Goal: Task Accomplishment & Management: Complete application form

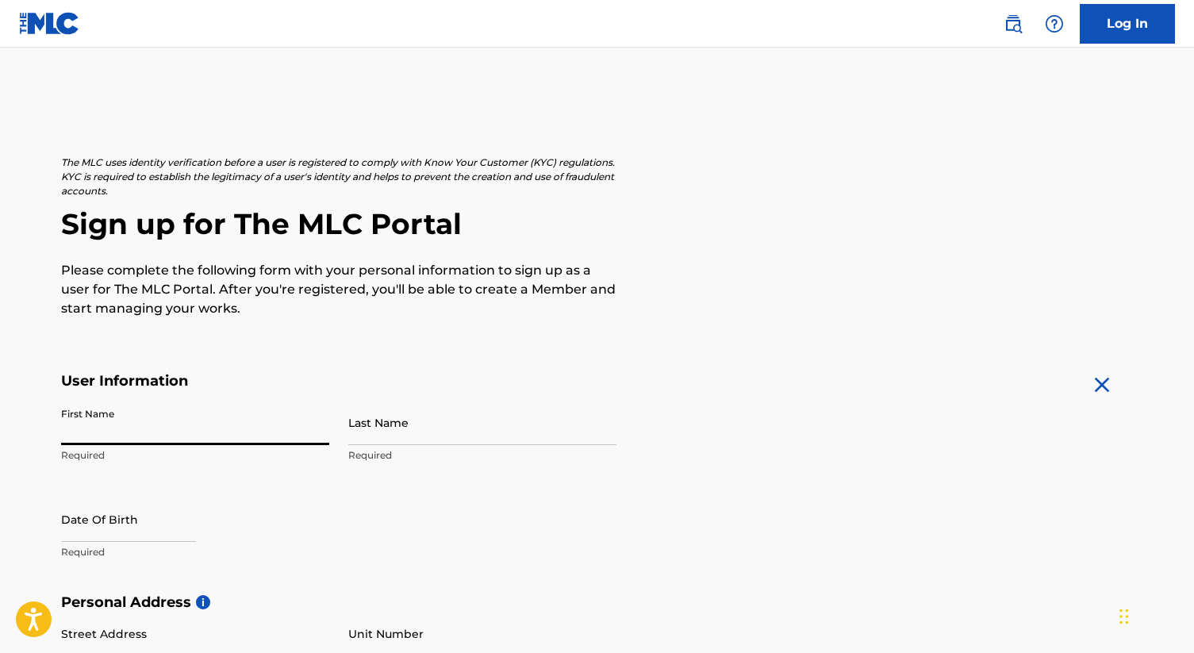
click at [187, 421] on input "First Name" at bounding box center [195, 422] width 268 height 45
type input "[PERSON_NAME]"
type input "Ramez"
type input "[STREET_ADDRESS][PERSON_NAME]"
type input "[GEOGRAPHIC_DATA]"
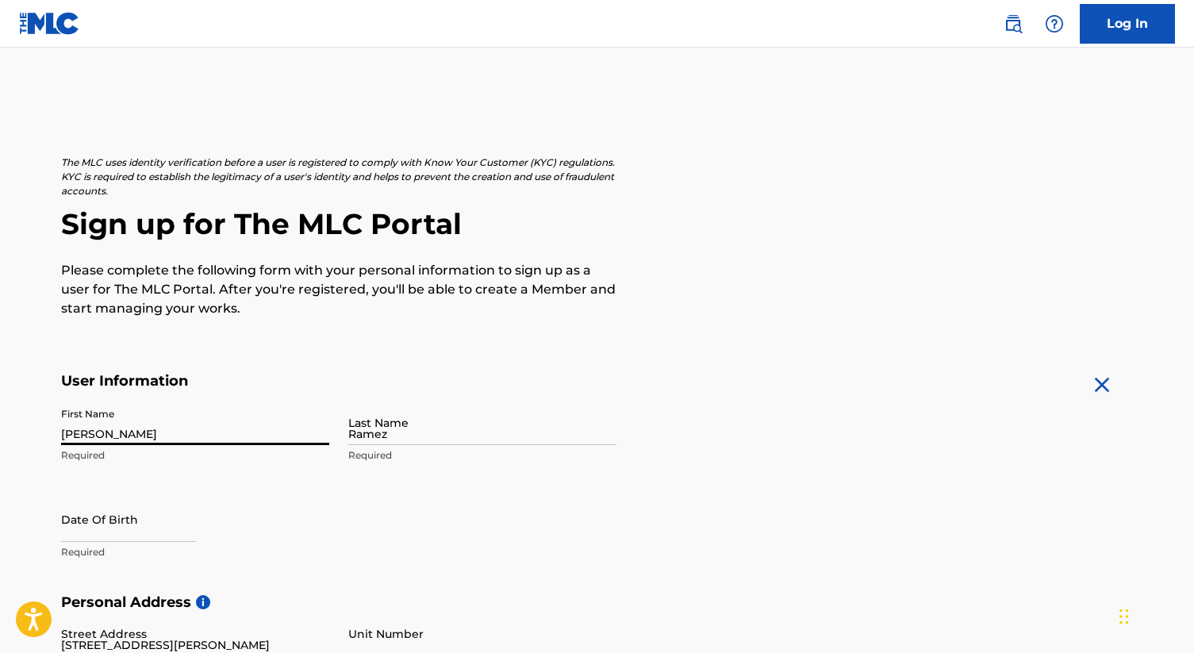
type input "[GEOGRAPHIC_DATA]"
type input "M1C3C4"
type input "416"
type input "8301042"
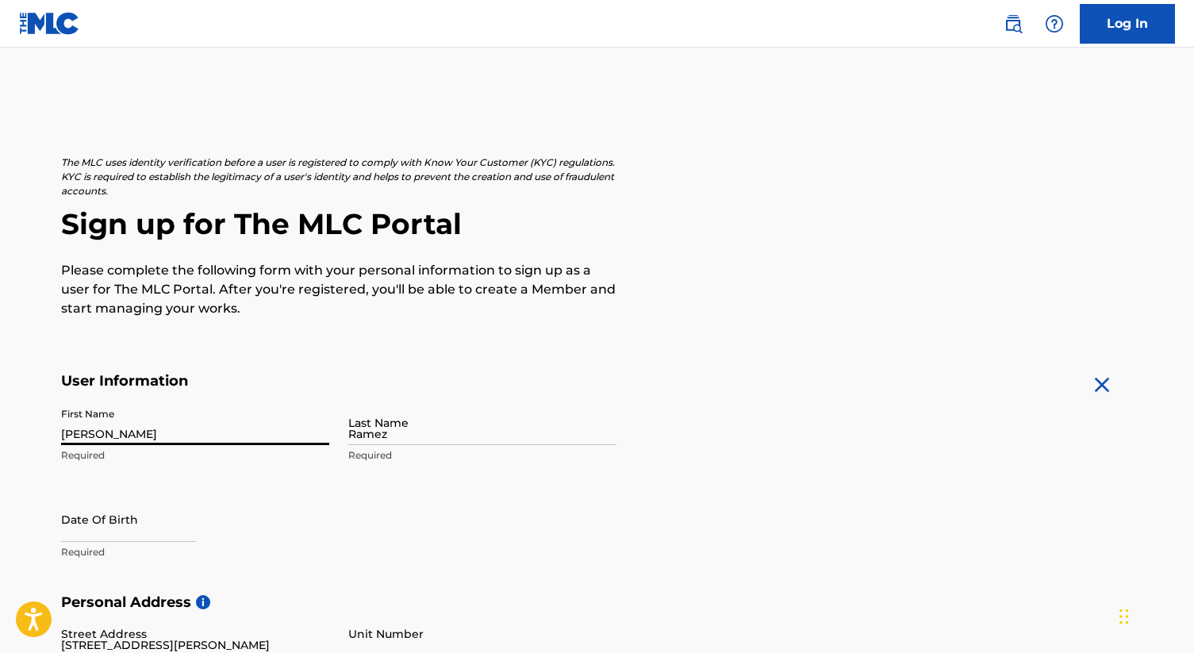
type input "[EMAIL_ADDRESS][DOMAIN_NAME]"
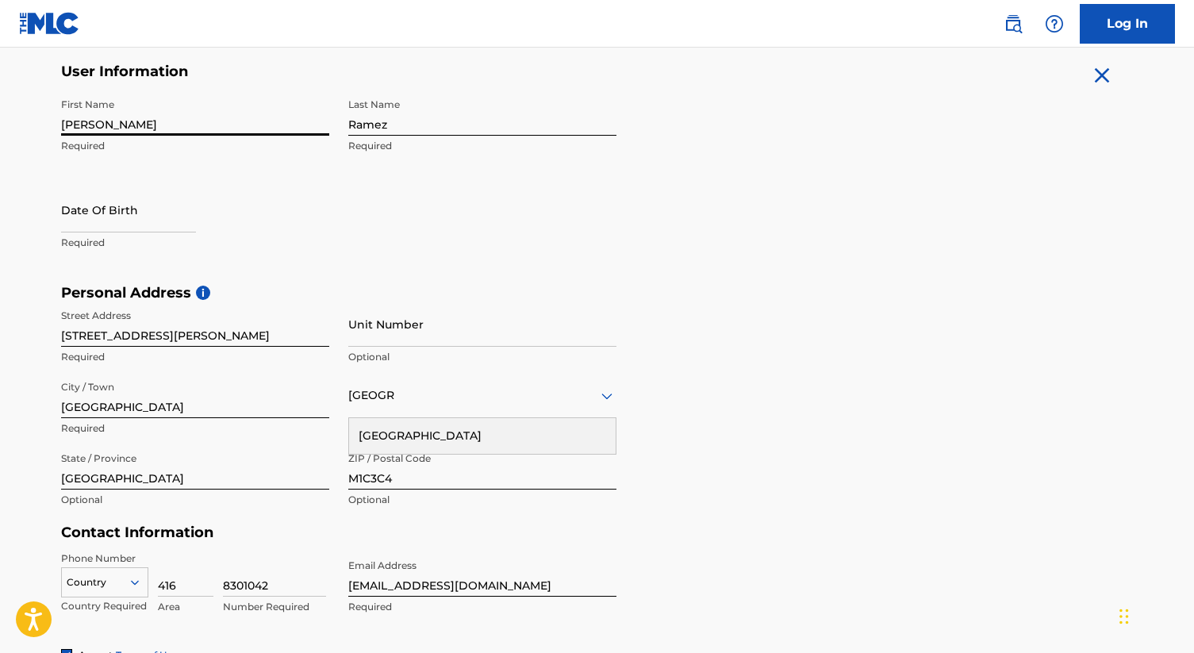
scroll to position [310, 0]
select select "7"
select select "2025"
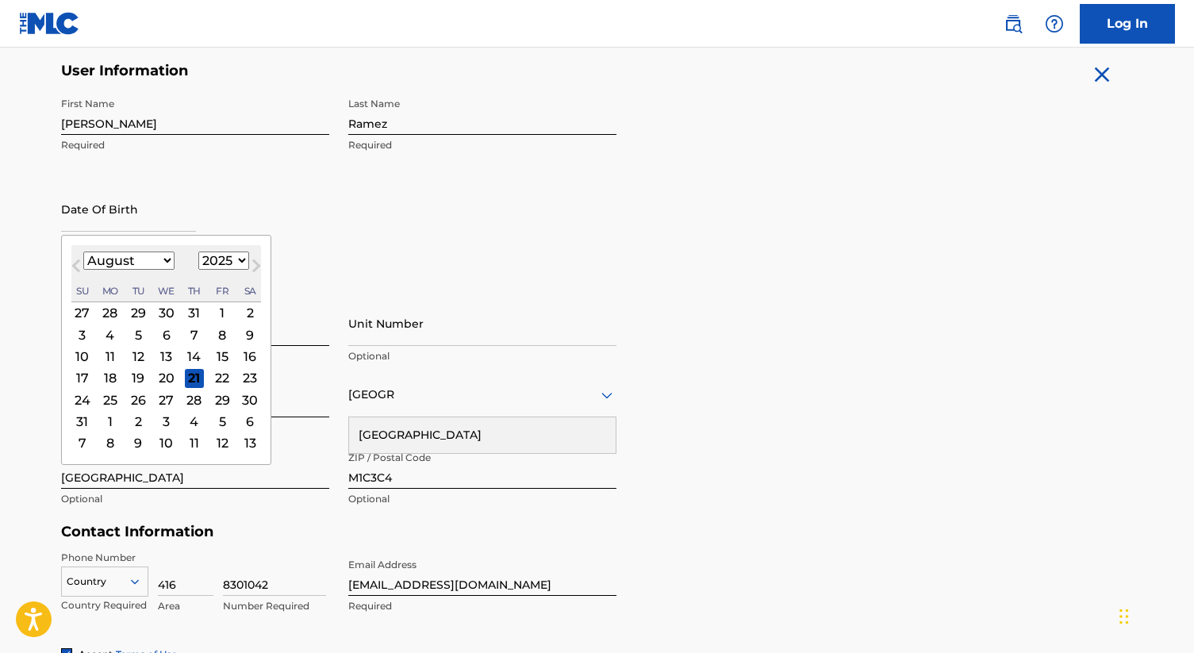
click at [72, 205] on input "text" at bounding box center [128, 208] width 135 height 45
click at [114, 255] on select "January February March April May June July August September October November De…" at bounding box center [128, 261] width 91 height 18
select select "6"
click at [83, 252] on select "January February March April May June July August September October November De…" at bounding box center [128, 261] width 91 height 18
click at [222, 378] on div "25" at bounding box center [222, 377] width 19 height 19
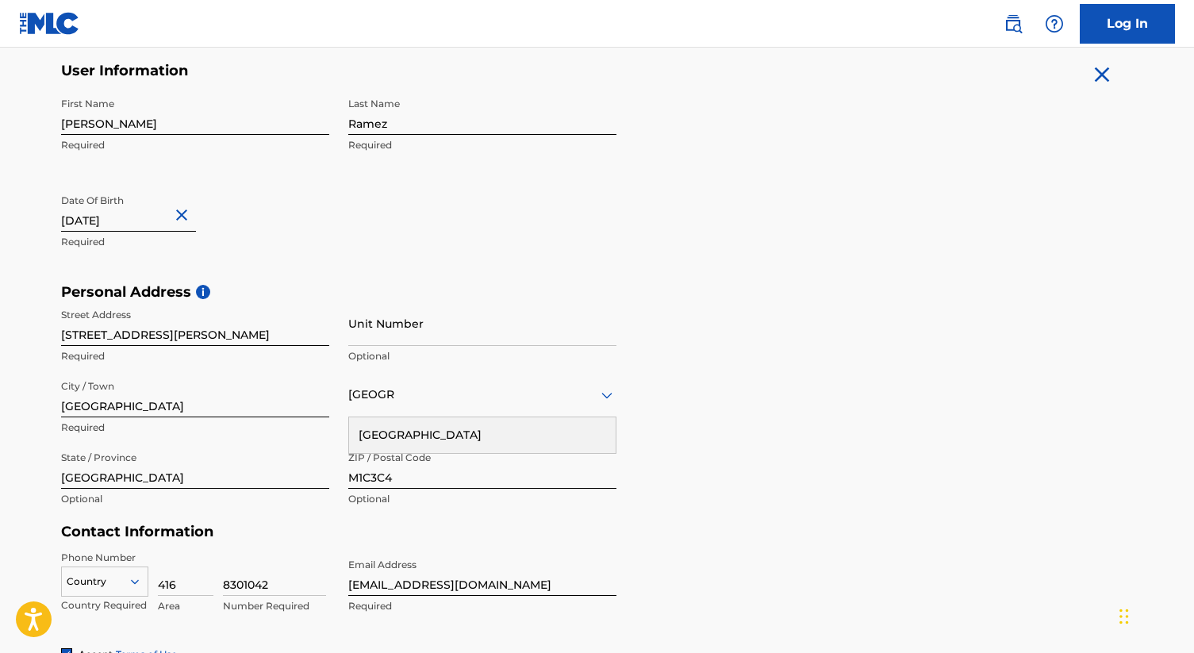
click at [143, 221] on input "text" at bounding box center [128, 208] width 135 height 45
select select "6"
select select "2025"
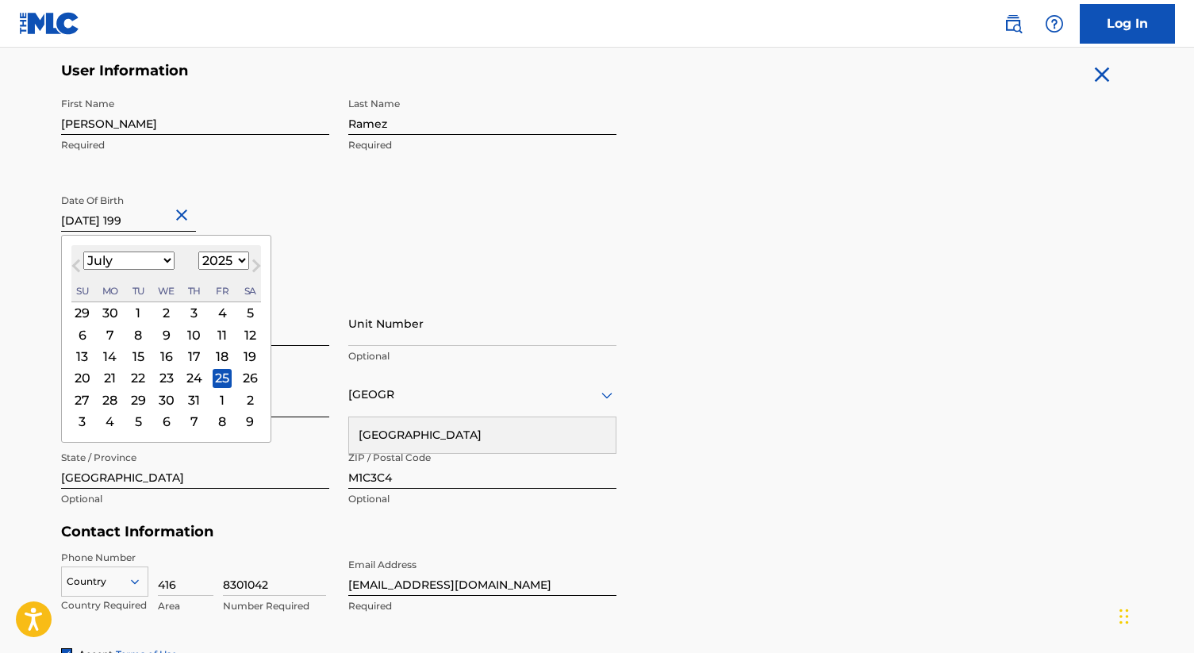
type input "[DATE]"
select select "1992"
type input "[DATE]"
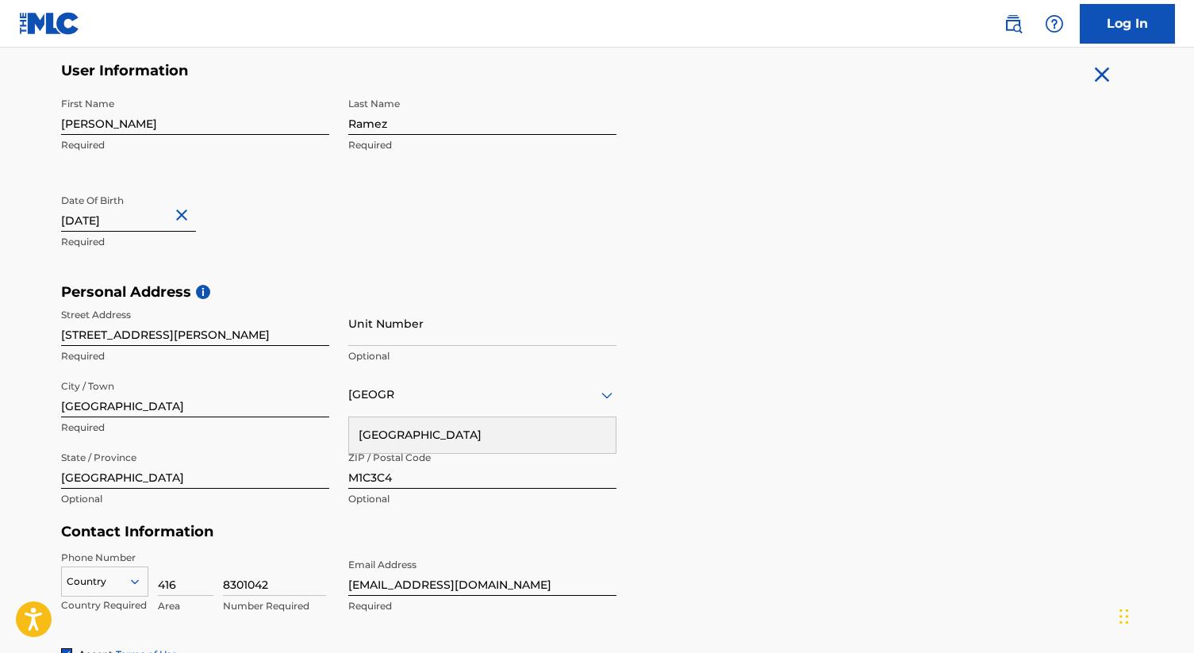
click at [733, 281] on form "User Information First Name [PERSON_NAME] Required Last Name [PERSON_NAME] Requ…" at bounding box center [597, 414] width 1073 height 704
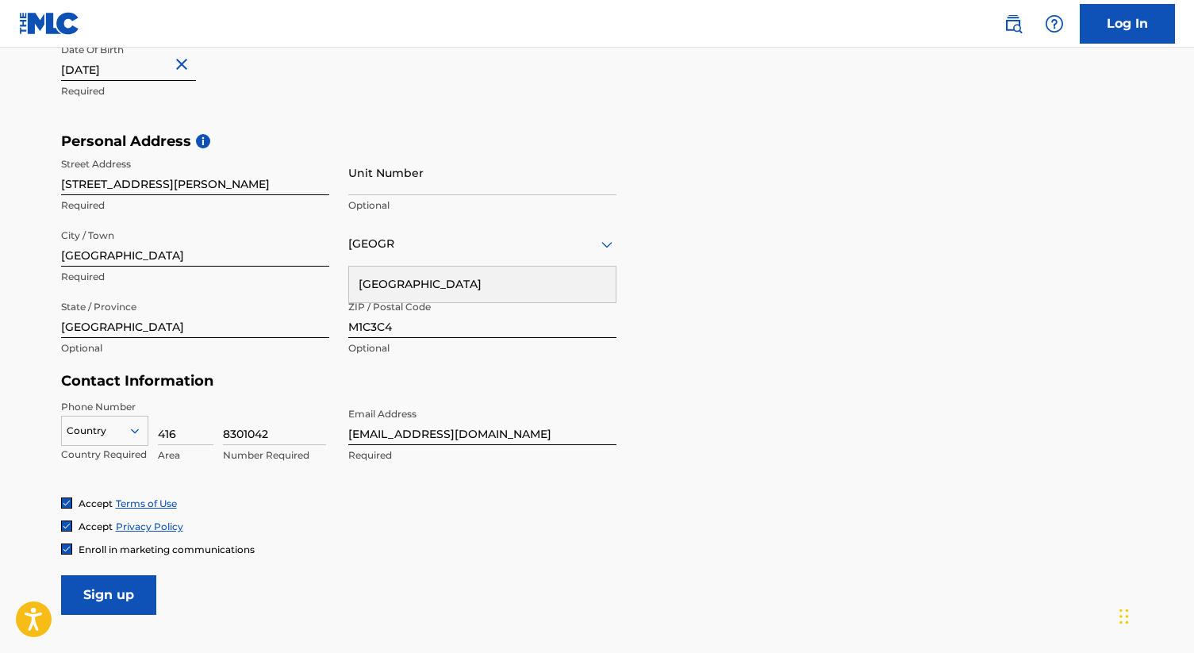
scroll to position [503, 0]
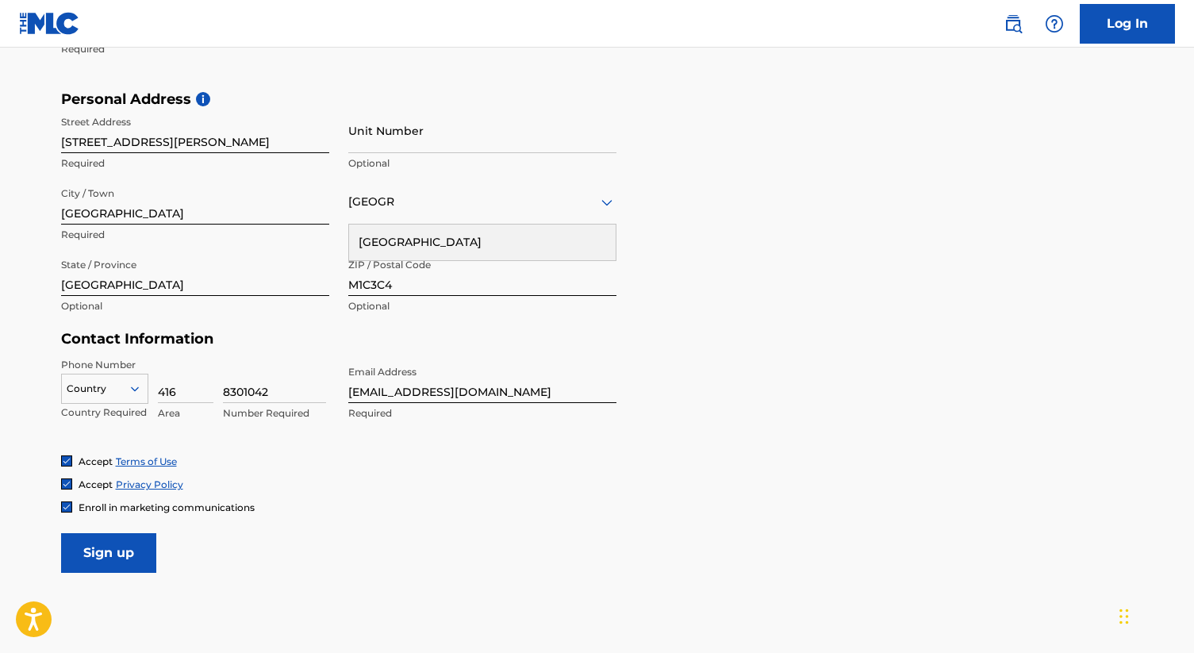
click at [100, 544] on input "Sign up" at bounding box center [108, 553] width 95 height 40
click at [109, 550] on input "Sign up" at bounding box center [108, 553] width 95 height 40
click at [426, 229] on p "Required" at bounding box center [482, 235] width 268 height 14
click at [414, 214] on div "Country [GEOGRAPHIC_DATA]" at bounding box center [482, 201] width 268 height 45
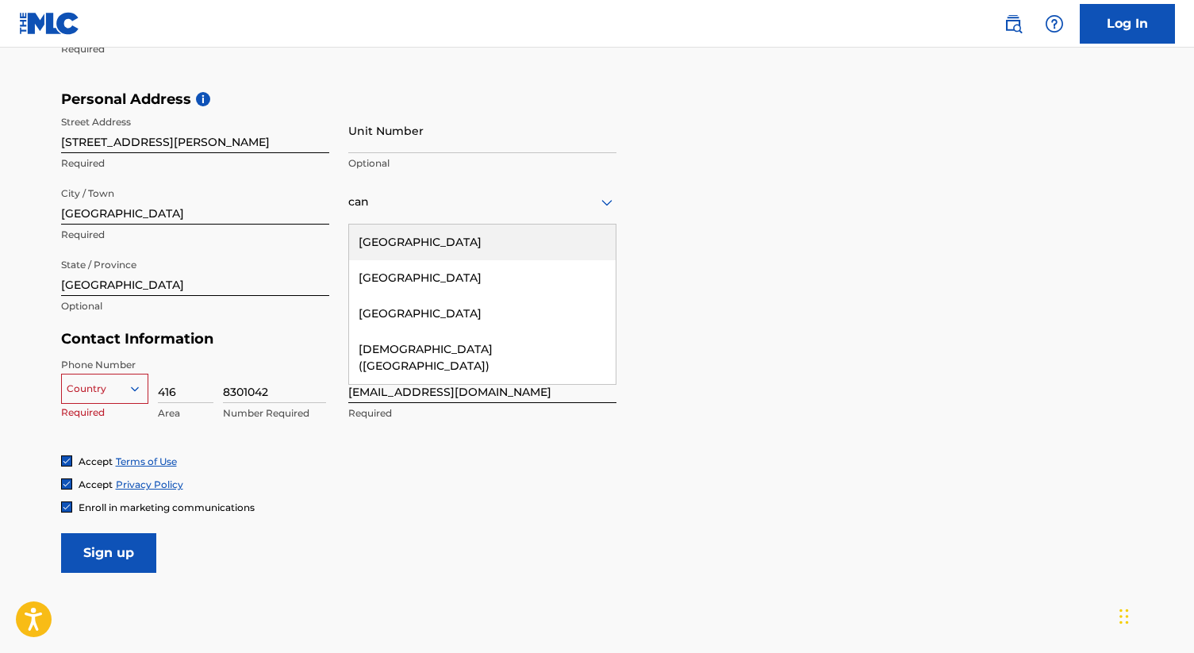
type input "[GEOGRAPHIC_DATA]"
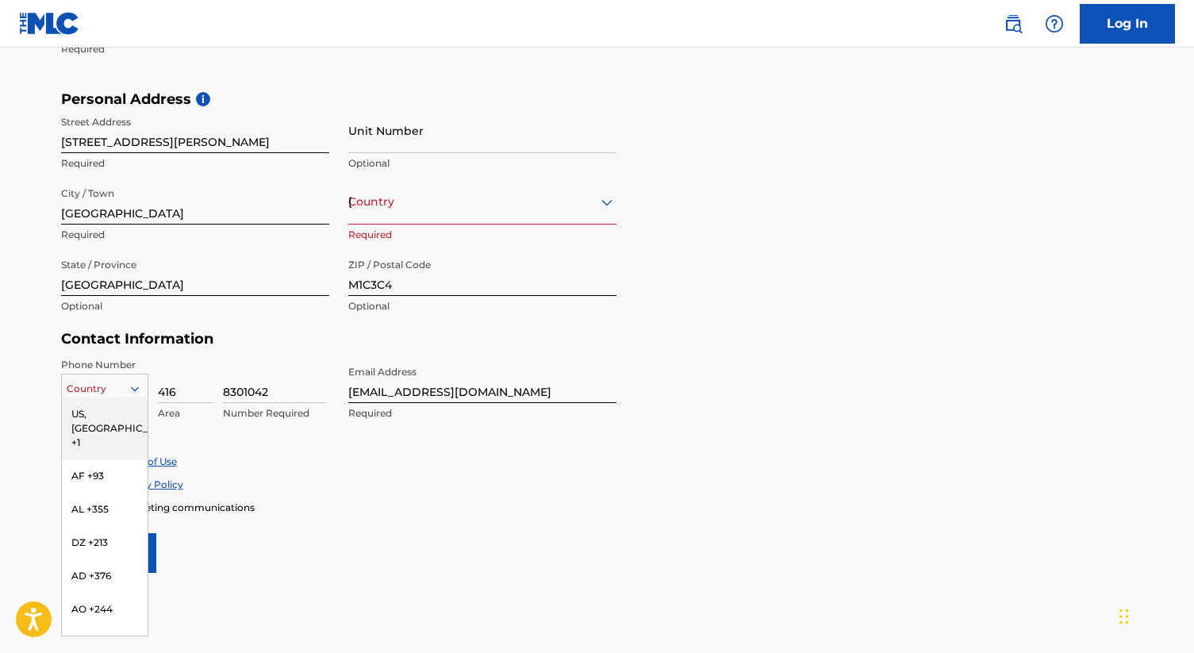
click at [93, 381] on div at bounding box center [105, 388] width 86 height 17
click at [92, 408] on div "US, [GEOGRAPHIC_DATA] +1" at bounding box center [105, 429] width 86 height 62
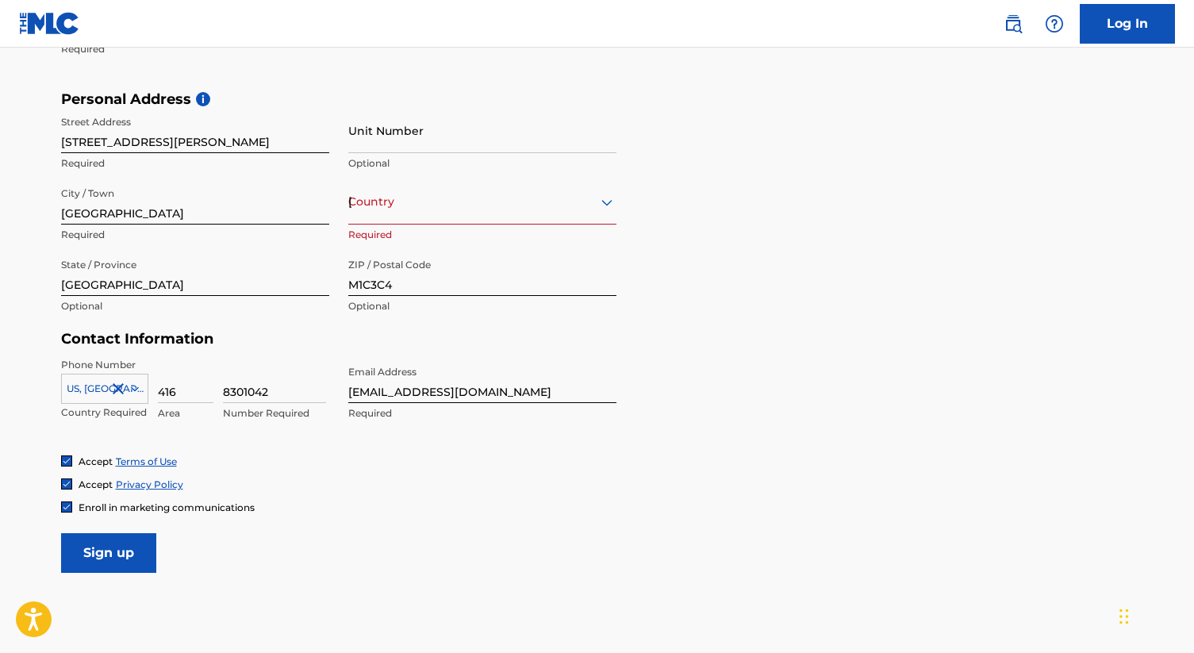
click at [106, 556] on input "Sign up" at bounding box center [108, 553] width 95 height 40
click at [383, 211] on div "Country [GEOGRAPHIC_DATA]" at bounding box center [482, 201] width 268 height 45
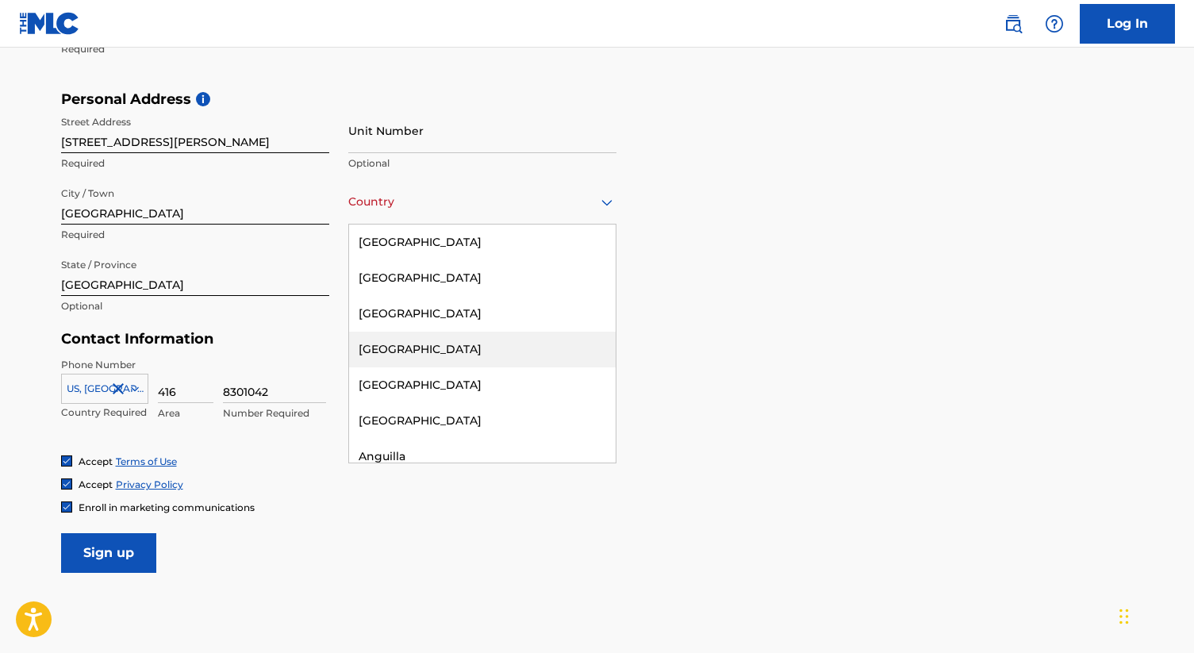
type input "c"
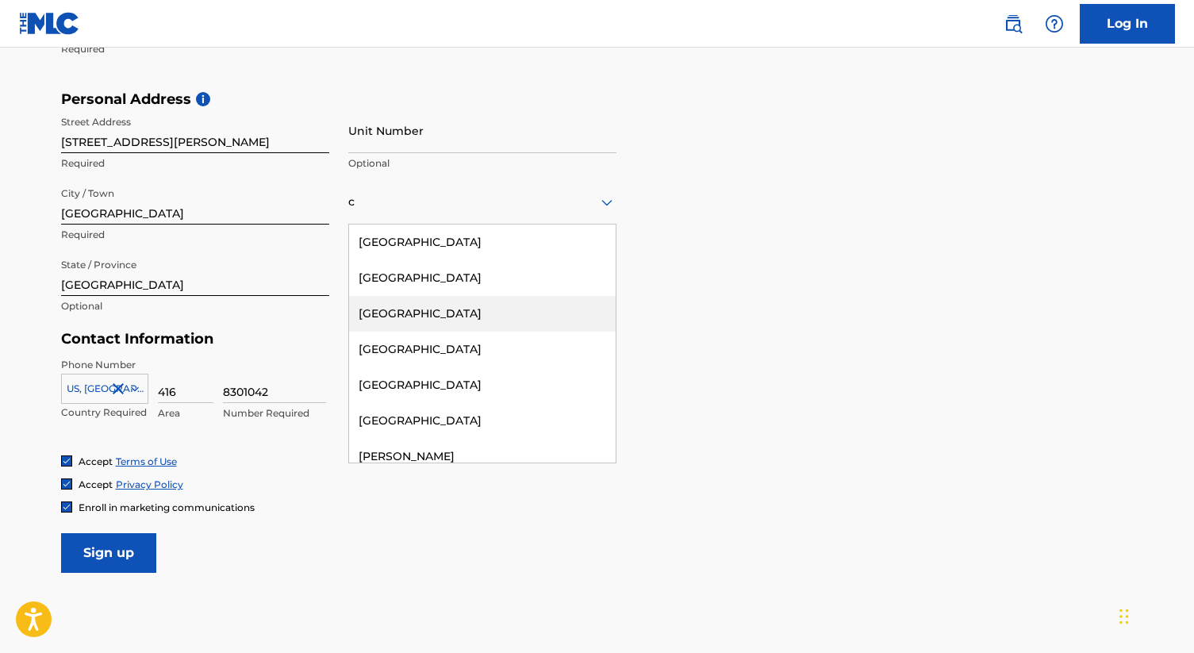
click at [392, 311] on div "[GEOGRAPHIC_DATA]" at bounding box center [482, 314] width 267 height 36
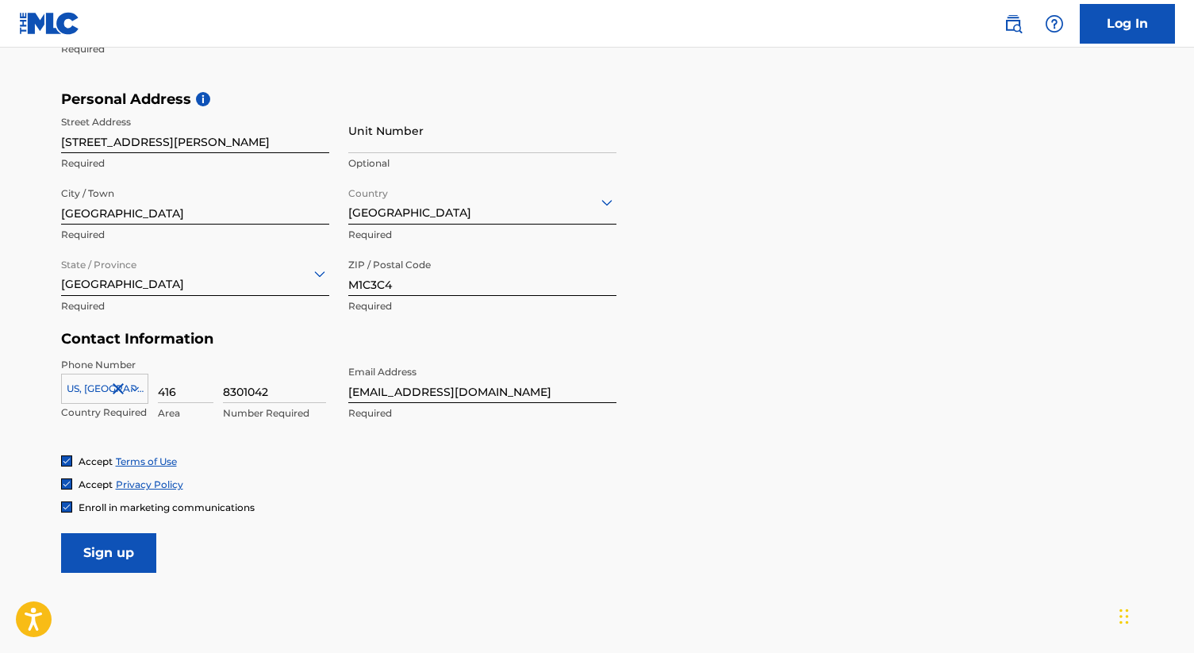
click at [904, 433] on form "User Information First Name [PERSON_NAME] Required Last Name [PERSON_NAME] Requ…" at bounding box center [597, 221] width 1073 height 704
click at [136, 522] on form "User Information First Name [PERSON_NAME] Required Last Name [PERSON_NAME] Requ…" at bounding box center [597, 221] width 1073 height 704
click at [130, 535] on input "Sign up" at bounding box center [108, 553] width 95 height 40
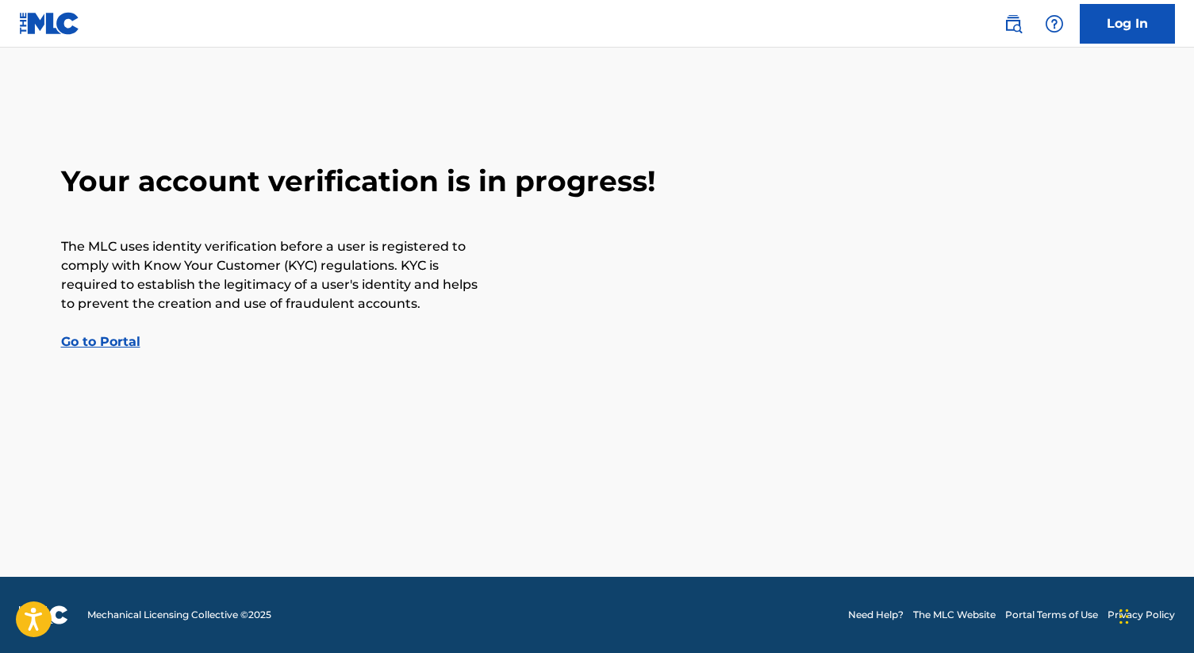
click at [94, 338] on link "Go to Portal" at bounding box center [100, 341] width 79 height 15
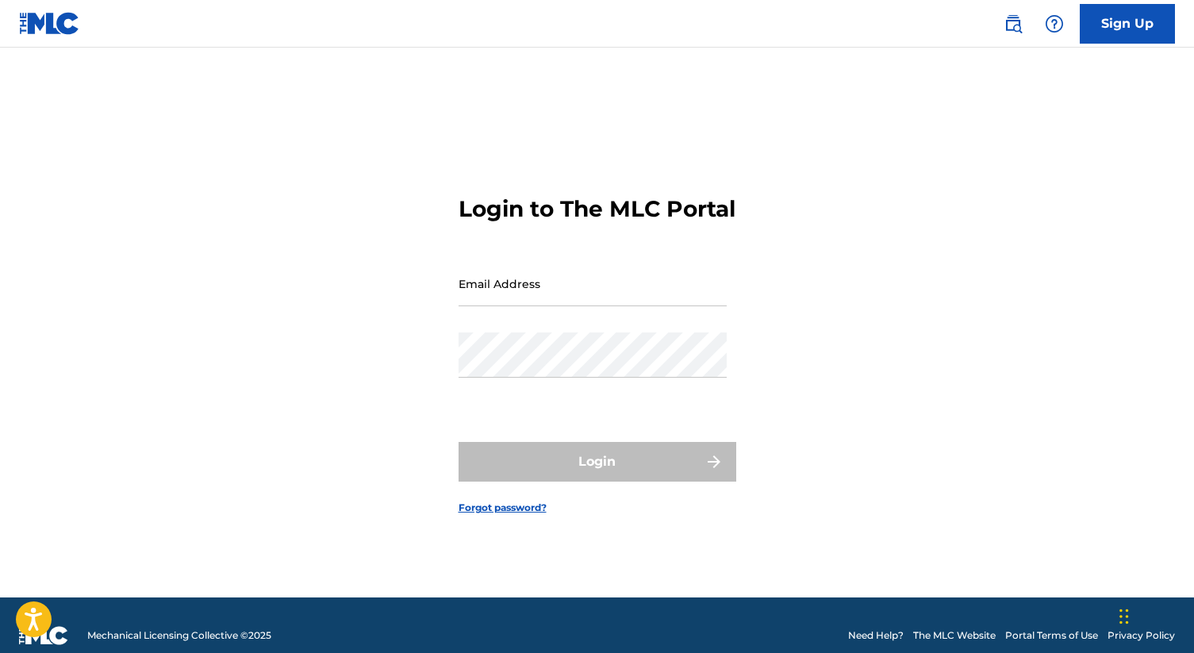
click at [548, 291] on input "Email Address" at bounding box center [593, 283] width 268 height 45
type input "[EMAIL_ADDRESS][DOMAIN_NAME]"
click at [932, 224] on div "Login to The MLC Portal Email Address [EMAIL_ADDRESS][DOMAIN_NAME] Password Log…" at bounding box center [597, 342] width 1111 height 510
click at [503, 390] on div "Password" at bounding box center [593, 368] width 268 height 71
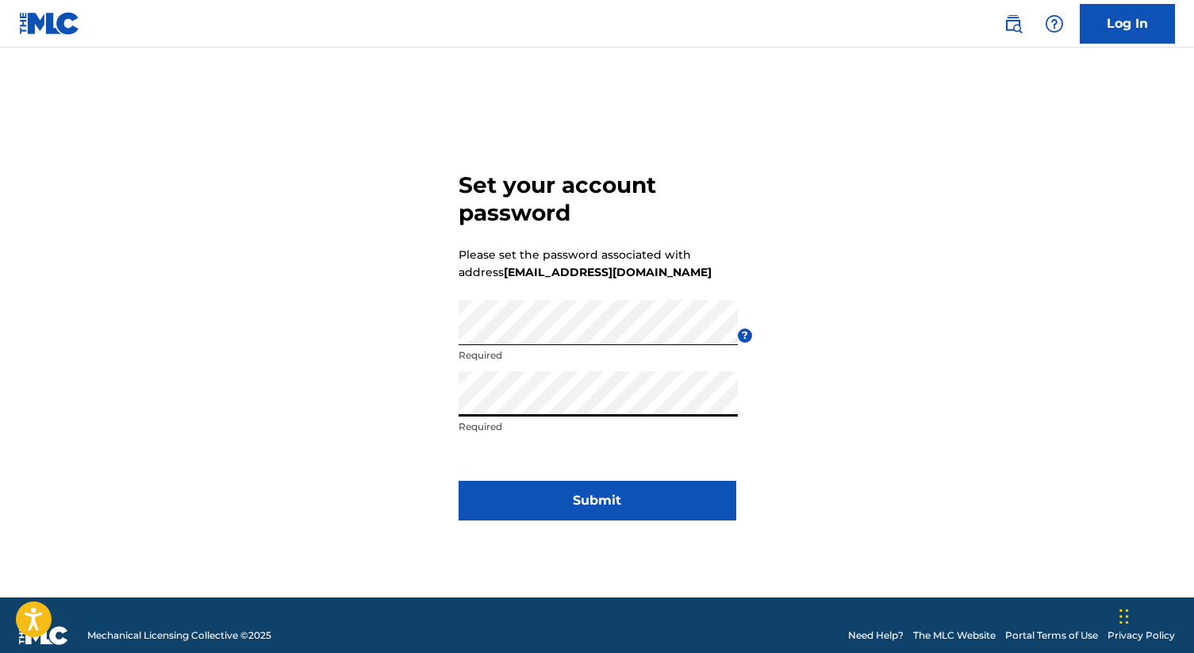
click button "Submit" at bounding box center [598, 501] width 278 height 40
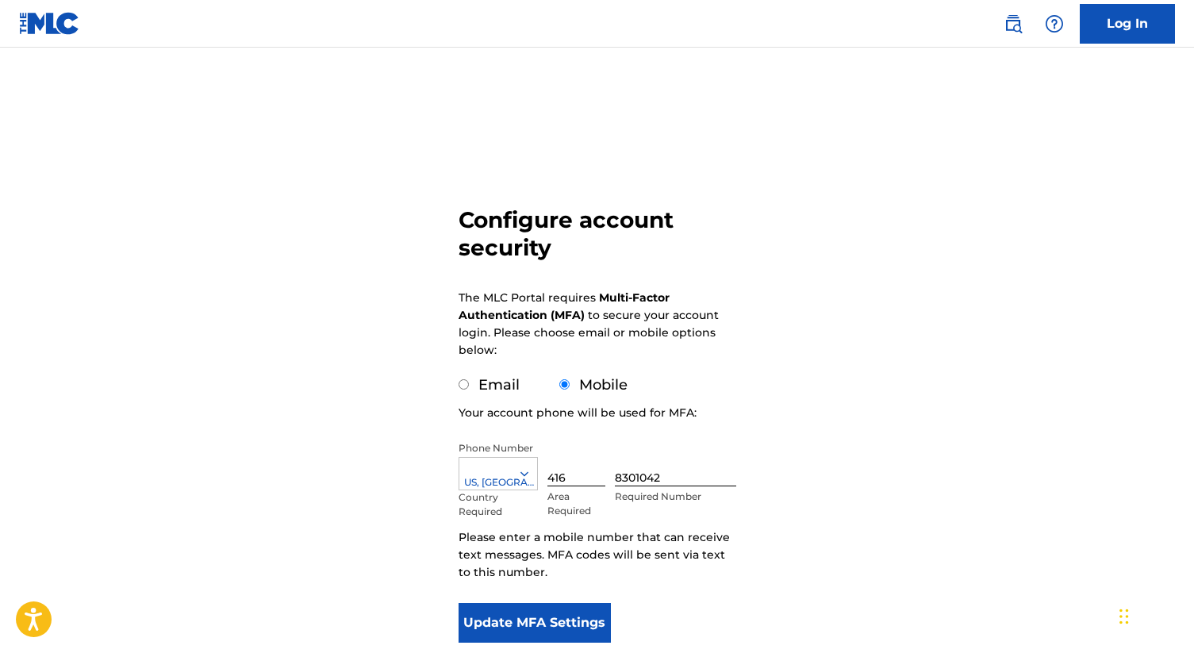
scroll to position [110, 0]
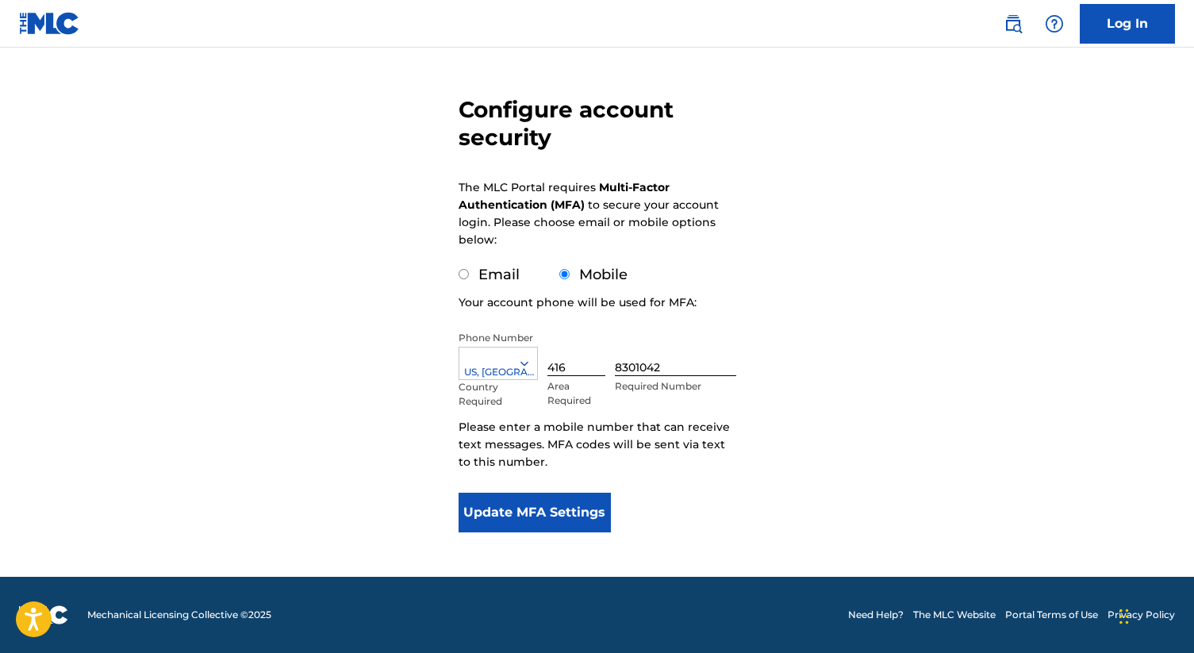
click at [523, 507] on button "Update MFA Settings" at bounding box center [535, 513] width 153 height 40
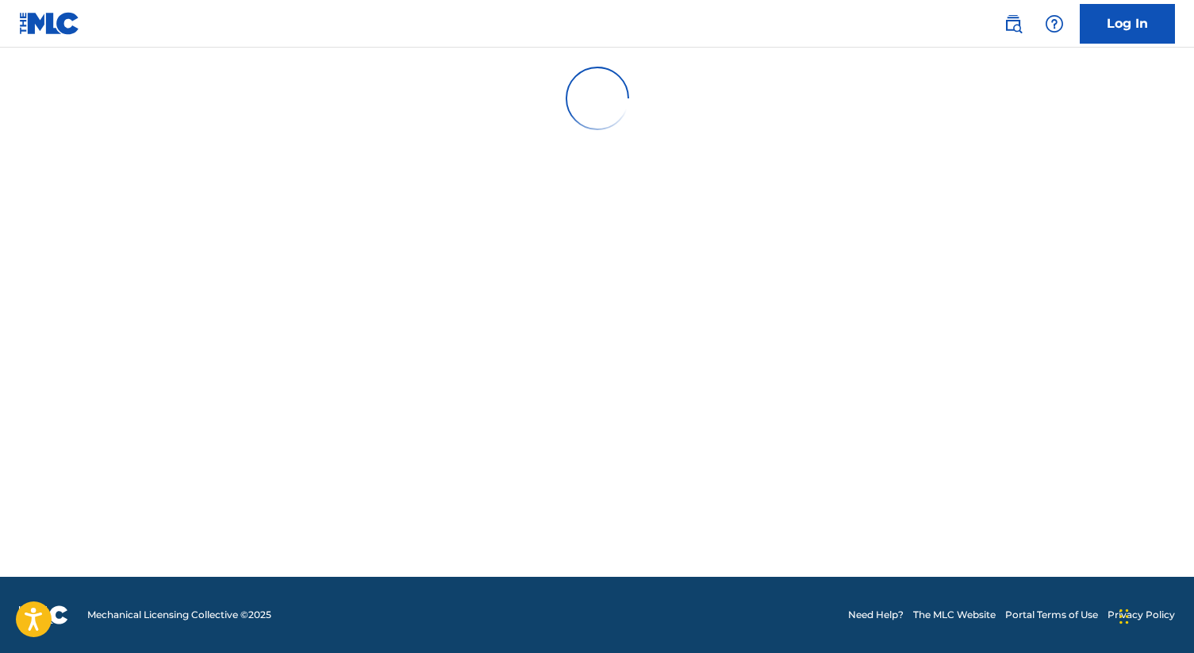
scroll to position [0, 0]
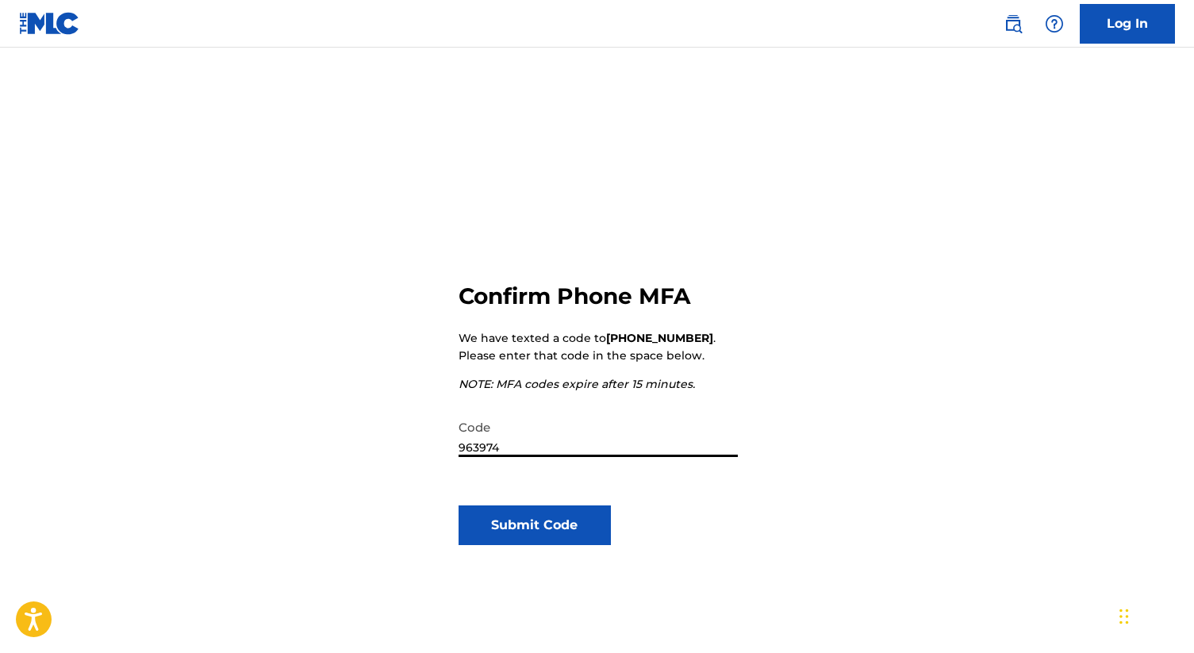
type input "963974"
click at [533, 539] on button "Submit Code" at bounding box center [535, 526] width 153 height 40
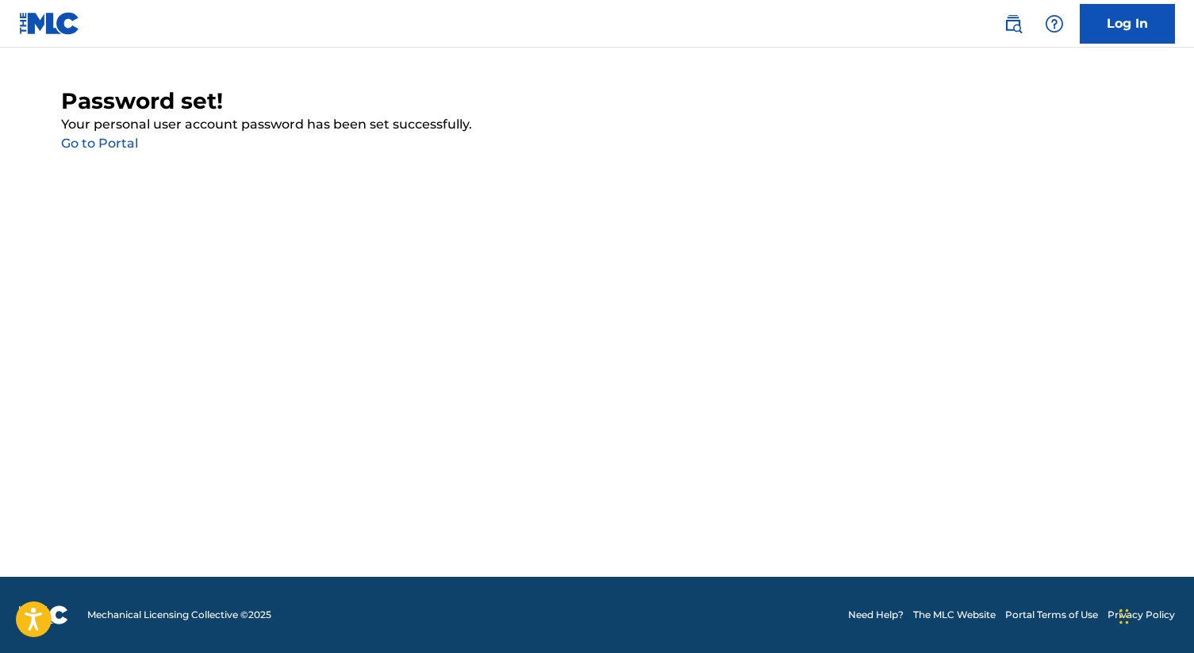
click at [87, 130] on p "Your personal user account password has been set successfully." at bounding box center [597, 124] width 1073 height 19
click at [87, 136] on link "Go to Portal" at bounding box center [99, 143] width 77 height 15
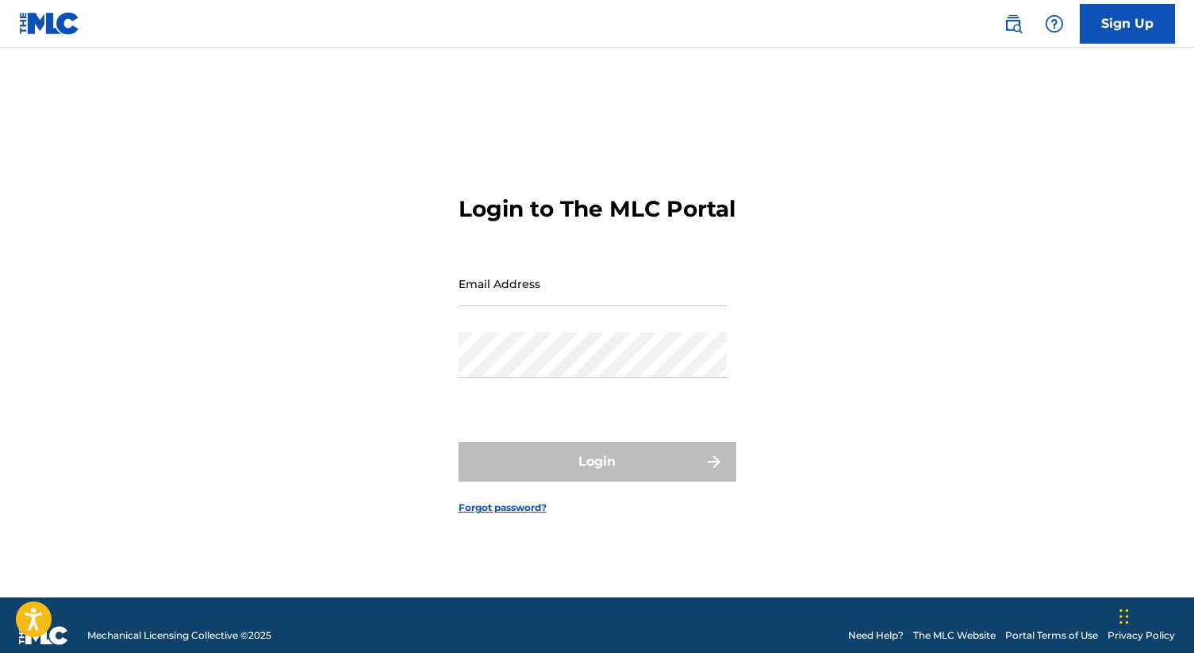
click at [564, 306] on input "Email Address" at bounding box center [593, 283] width 268 height 45
type input "[EMAIL_ADDRESS][DOMAIN_NAME]"
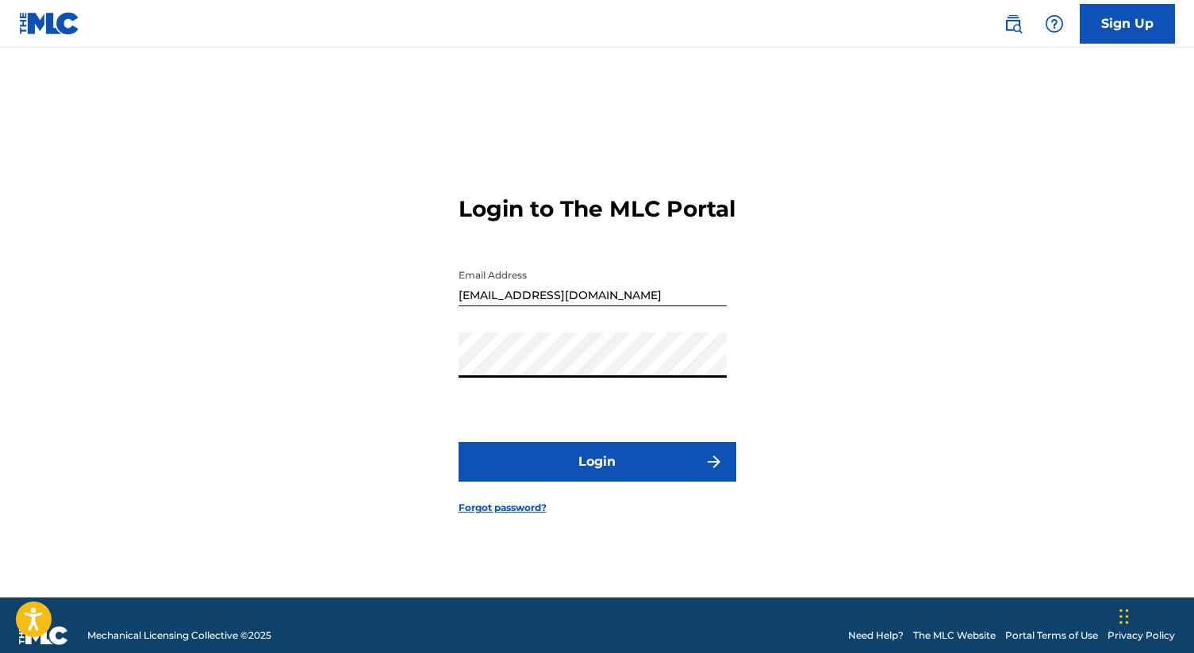
click at [459, 442] on button "Login" at bounding box center [598, 462] width 278 height 40
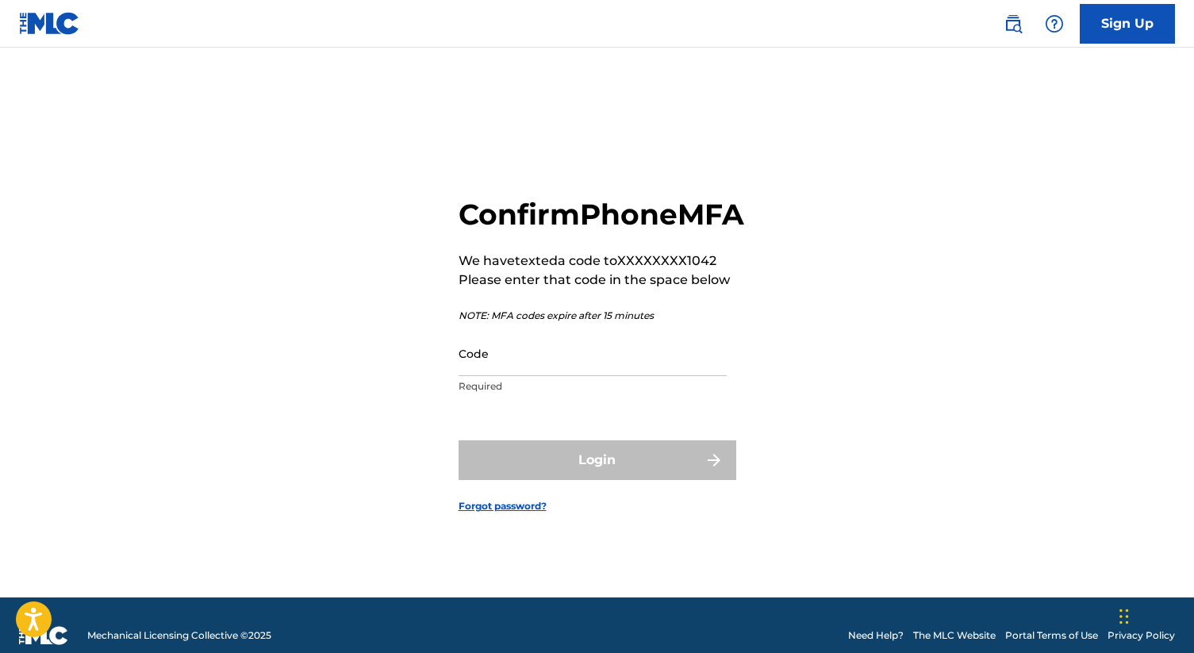
click at [532, 375] on input "Code" at bounding box center [593, 353] width 268 height 45
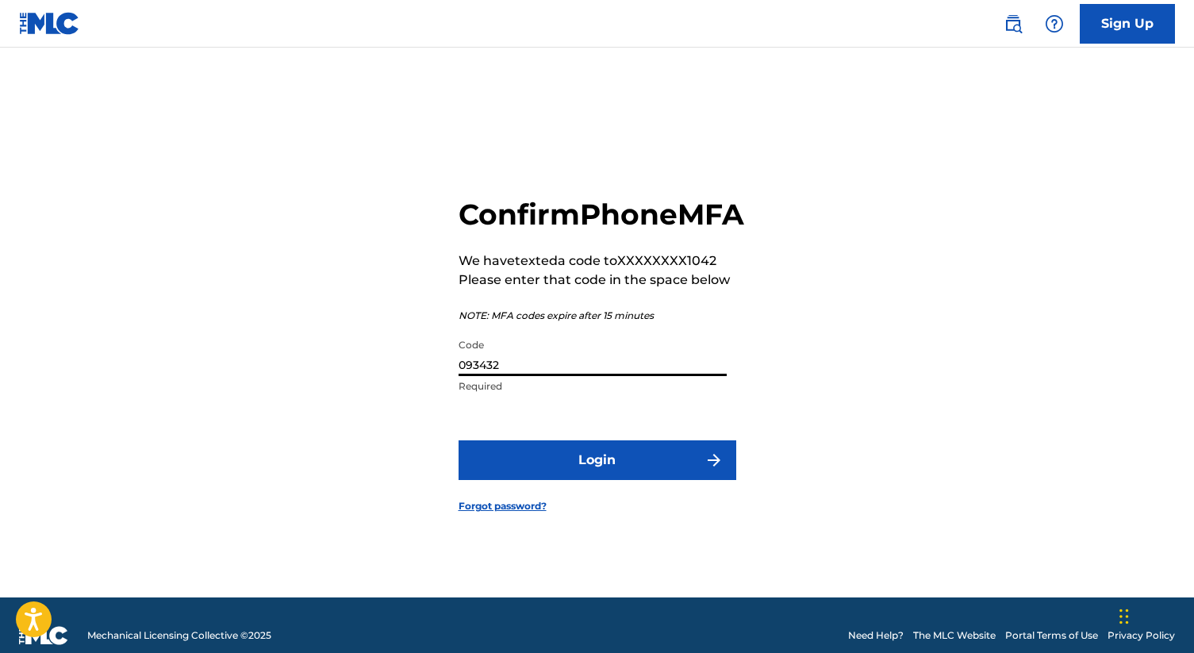
type input "093432"
click at [575, 480] on button "Login" at bounding box center [598, 460] width 278 height 40
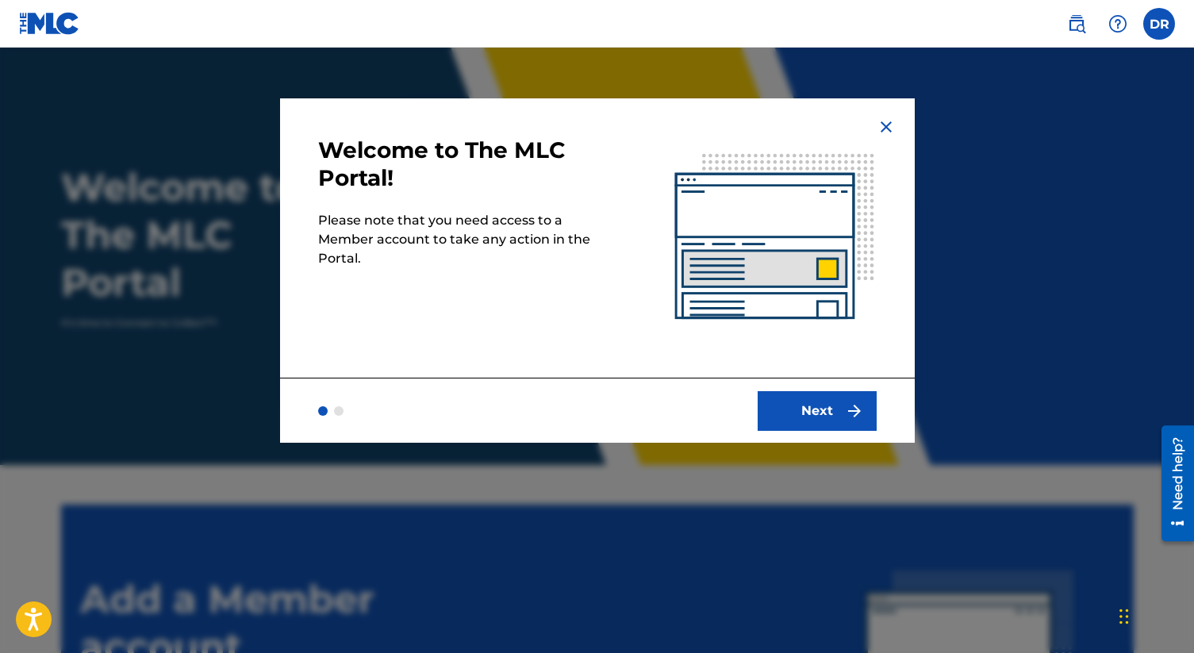
click at [792, 399] on button "Next" at bounding box center [817, 411] width 119 height 40
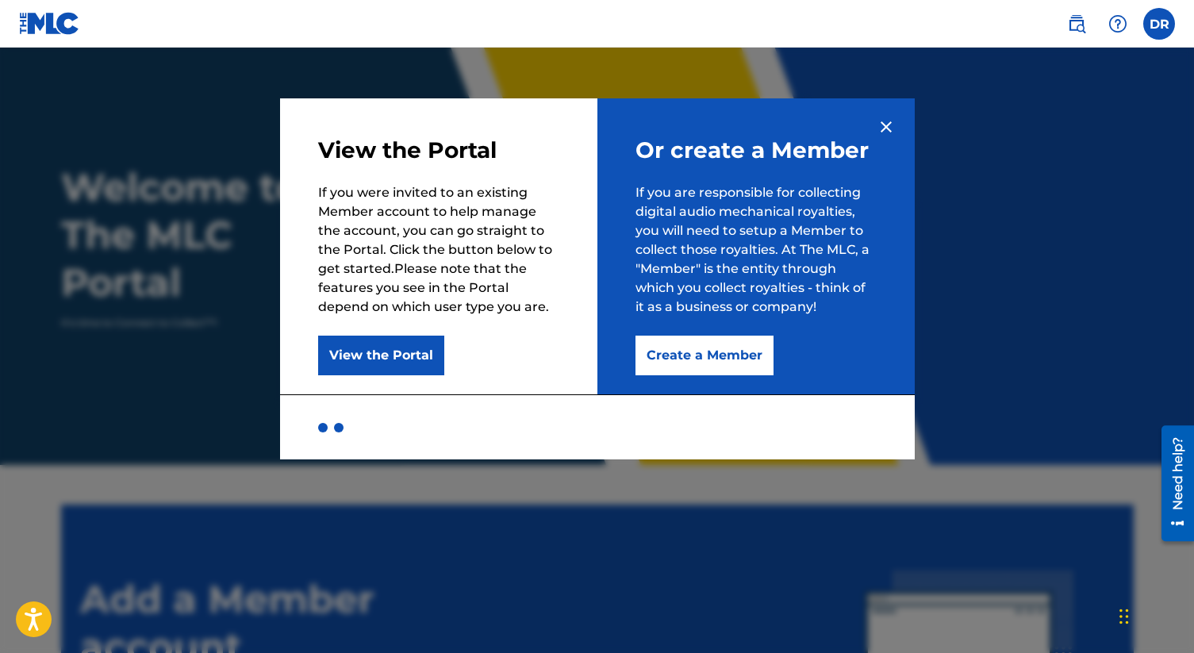
click at [394, 352] on button "View the Portal" at bounding box center [381, 356] width 126 height 40
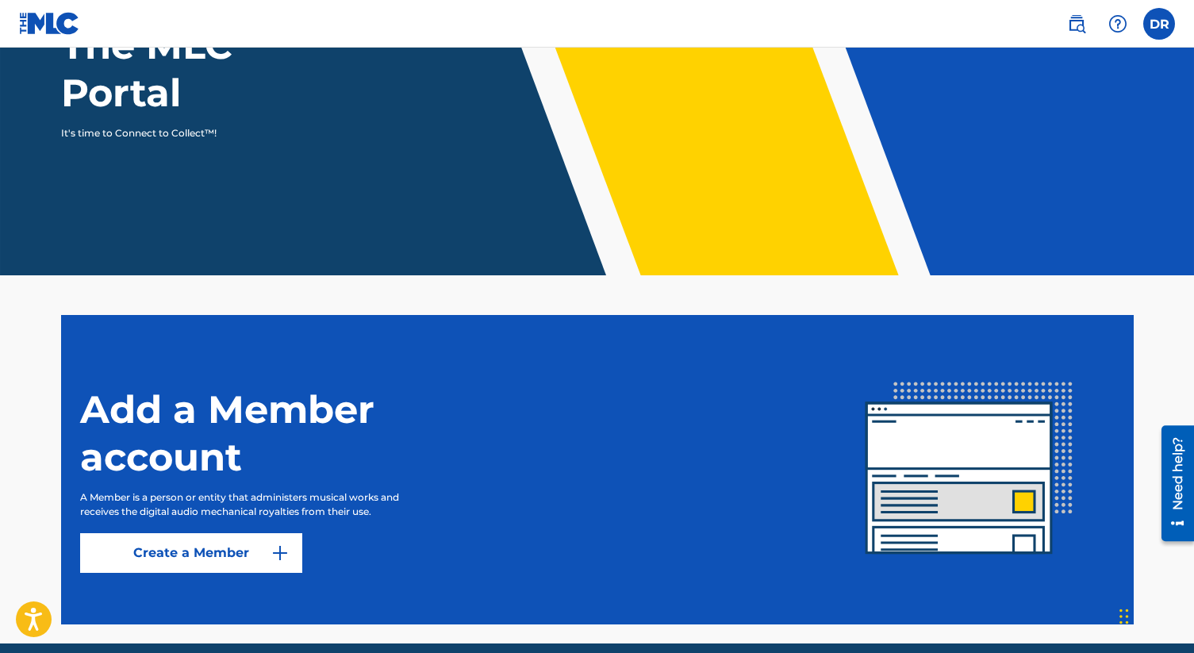
scroll to position [256, 0]
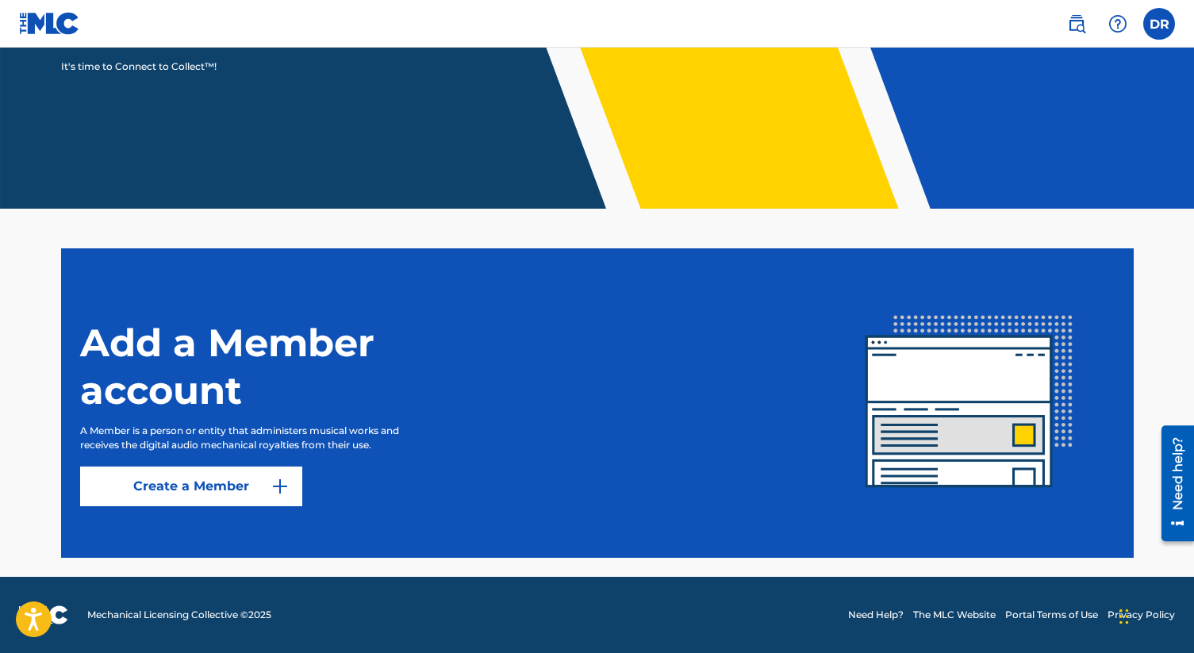
click at [263, 490] on link "Create a Member" at bounding box center [191, 487] width 222 height 40
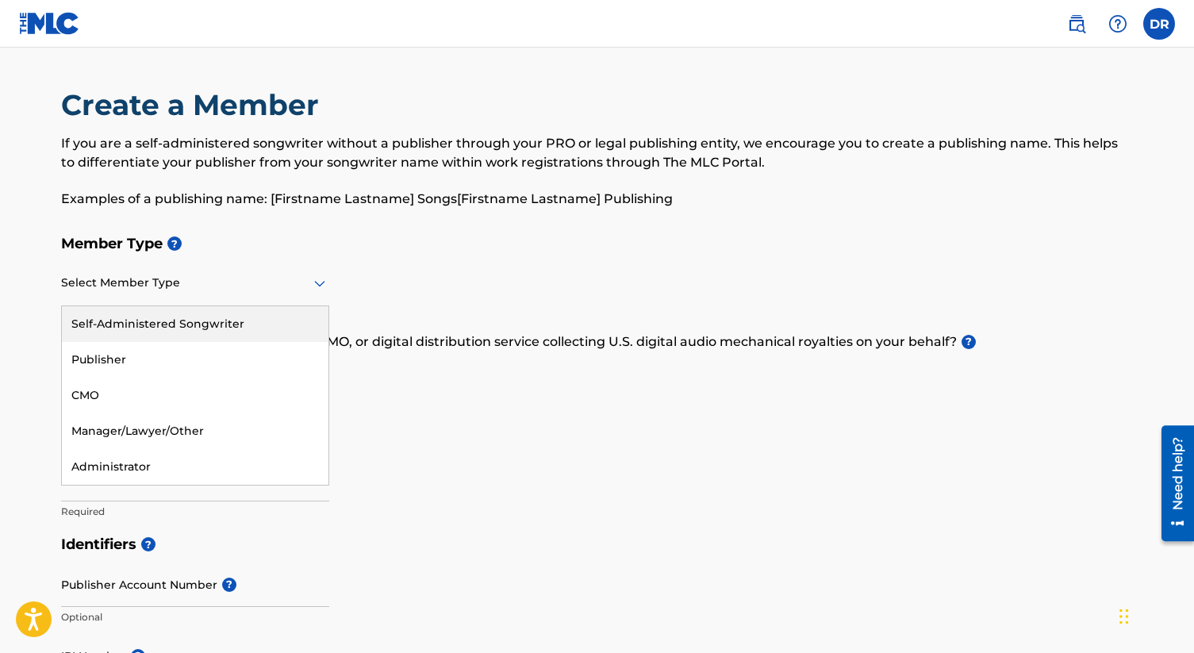
click at [107, 274] on div at bounding box center [195, 283] width 268 height 20
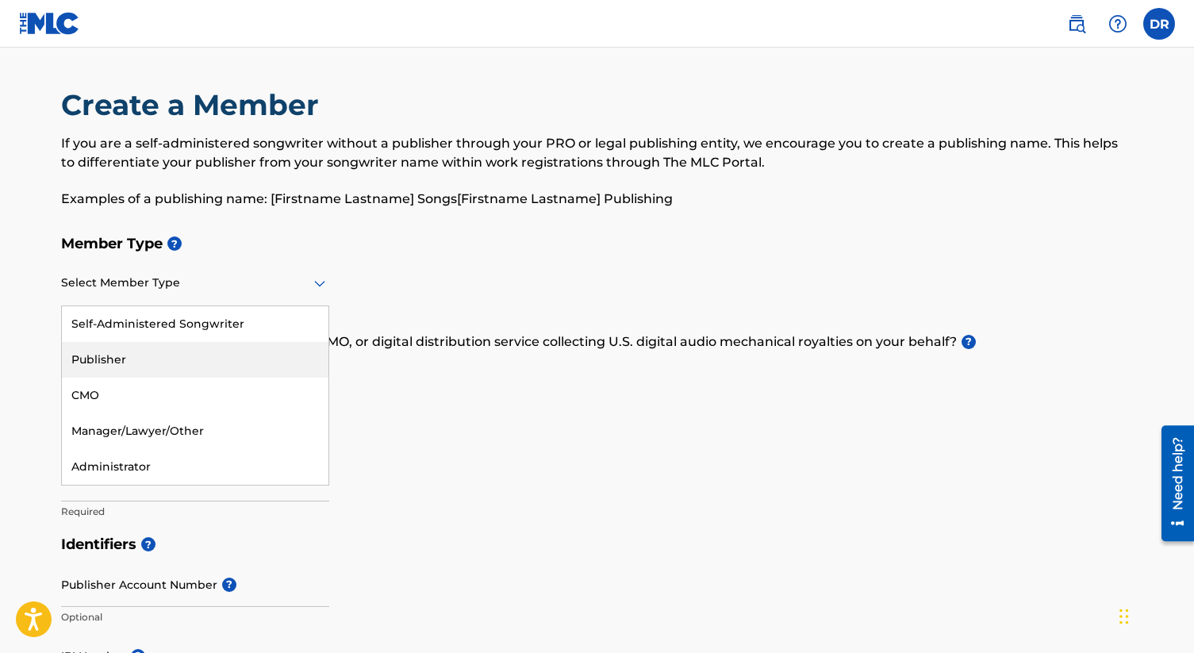
click at [134, 364] on div "Publisher" at bounding box center [195, 360] width 267 height 36
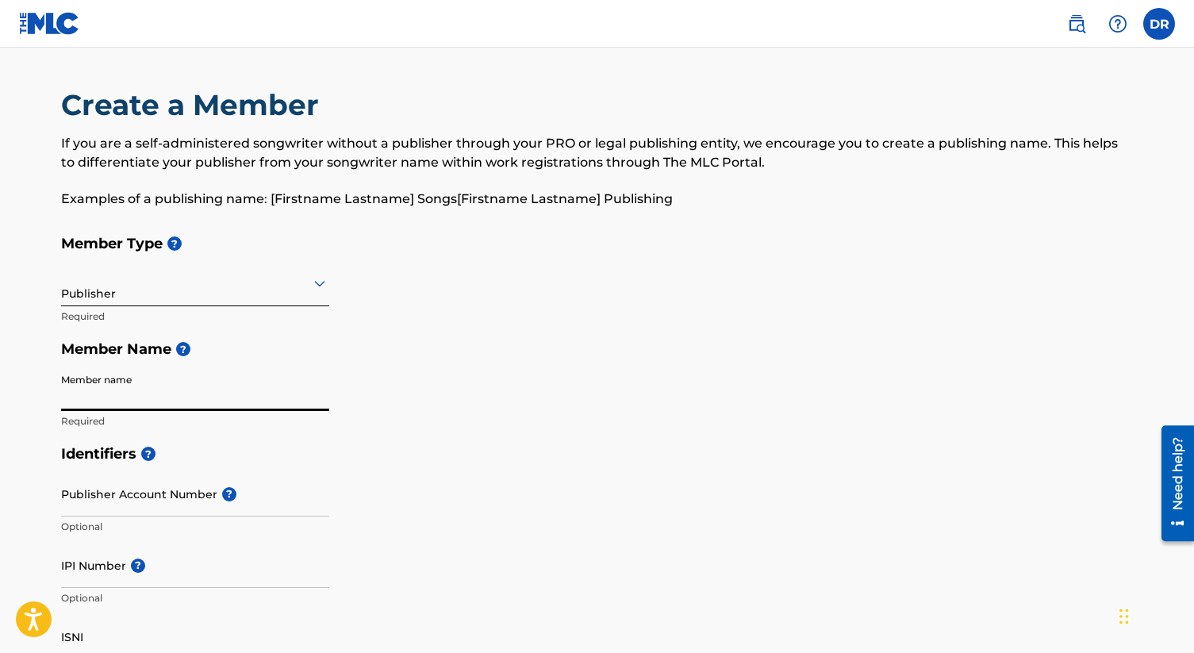
click at [104, 389] on input "Member name" at bounding box center [195, 388] width 268 height 45
click at [121, 405] on input "Member name" at bounding box center [195, 388] width 268 height 45
type input "Danielle Allynn Ramez"
type input "[STREET_ADDRESS][PERSON_NAME]"
drag, startPoint x: 114, startPoint y: 395, endPoint x: 402, endPoint y: 421, distance: 289.3
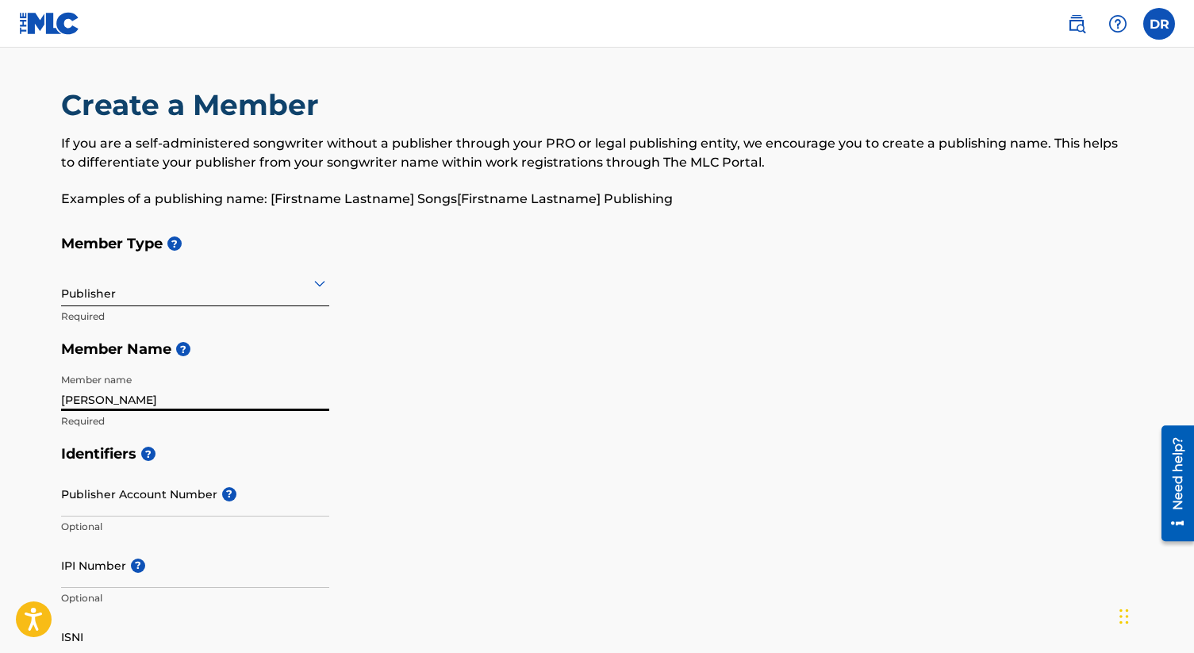
click at [402, 421] on div "Member Type ? Publisher Required Member Name ? Member name Danielle Allynn Rame…" at bounding box center [597, 332] width 1073 height 210
type input "Danielle A"
click at [719, 468] on h5 "Identifiers ?" at bounding box center [597, 454] width 1073 height 34
click at [31, 7] on link at bounding box center [49, 23] width 61 height 47
